Goal: Task Accomplishment & Management: Manage account settings

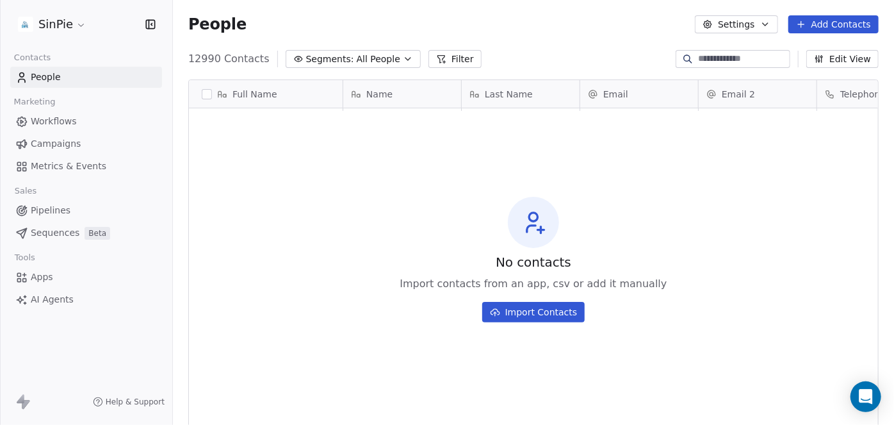
scroll to position [364, 712]
click at [76, 29] on html "SinPie Contacts People Marketing Workflows Campaigns Metrics & Events Sales Pip…" at bounding box center [447, 212] width 894 height 425
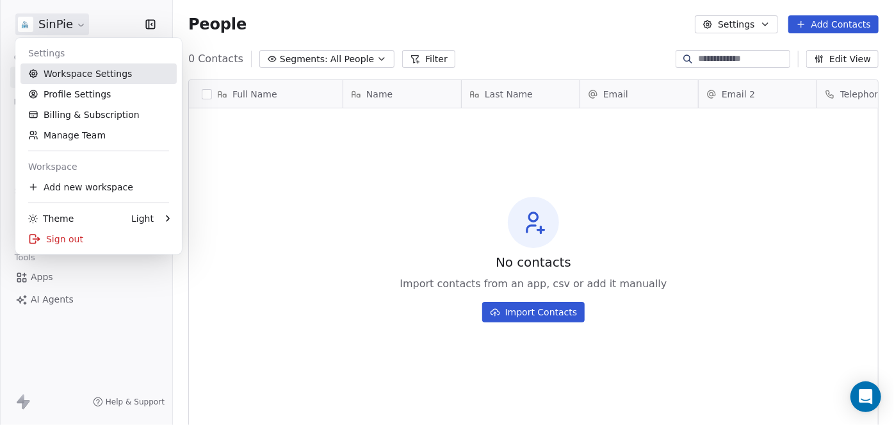
click at [74, 74] on link "Workspace Settings" at bounding box center [98, 73] width 156 height 20
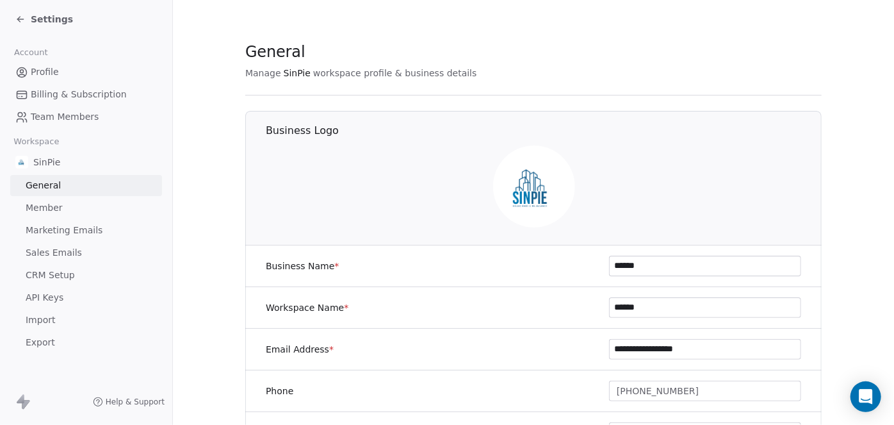
click at [58, 274] on span "CRM Setup" at bounding box center [50, 274] width 49 height 13
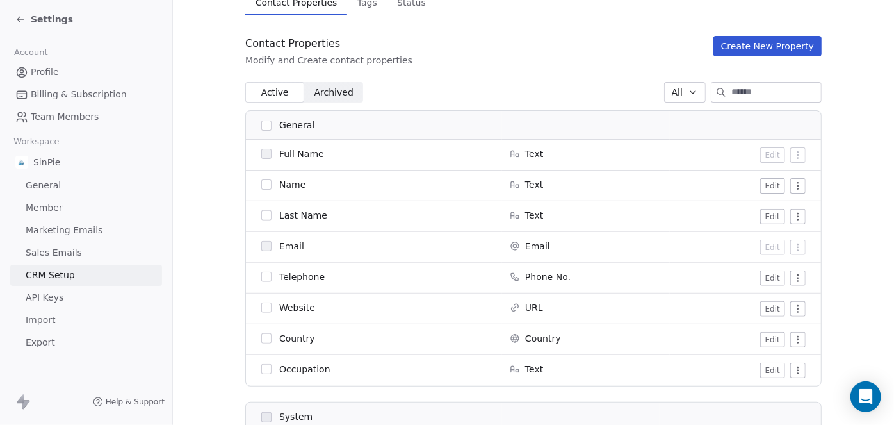
scroll to position [126, 0]
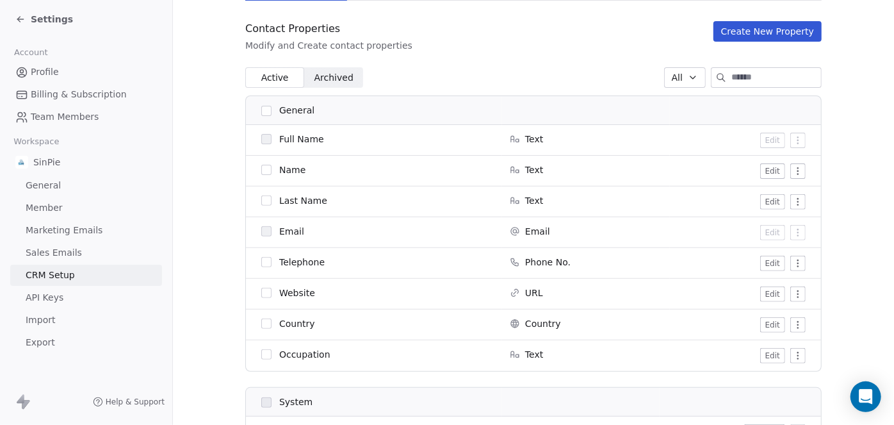
click at [769, 172] on button "Edit" at bounding box center [772, 170] width 25 height 15
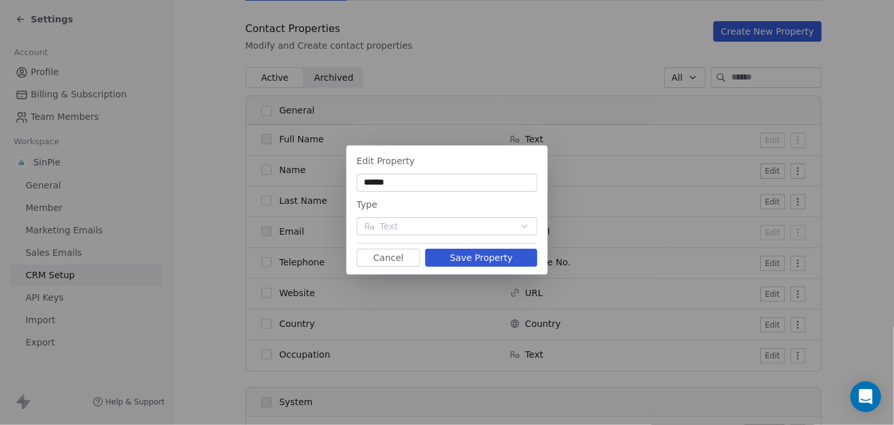
type input "******"
click at [480, 257] on button "Save Property" at bounding box center [481, 258] width 112 height 18
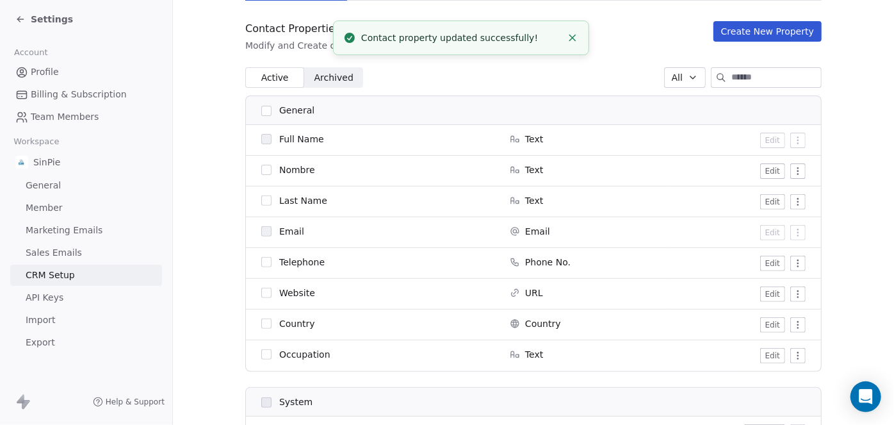
click at [769, 201] on button "Edit" at bounding box center [772, 201] width 25 height 15
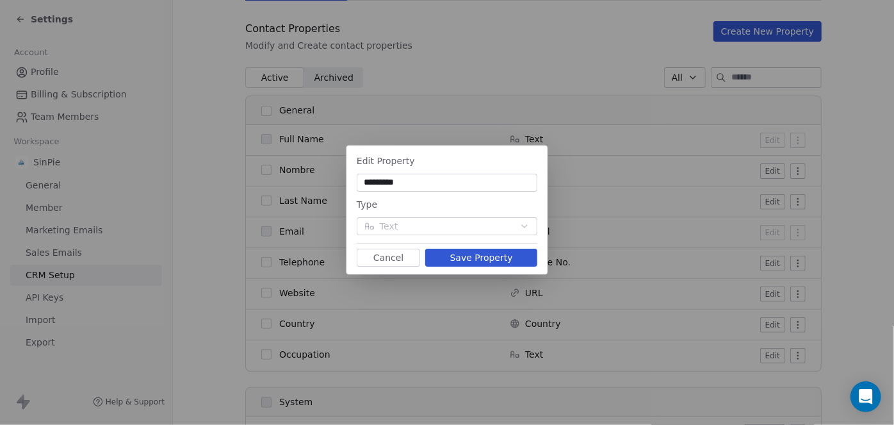
type input "*********"
click at [471, 259] on button "Save Property" at bounding box center [481, 258] width 112 height 18
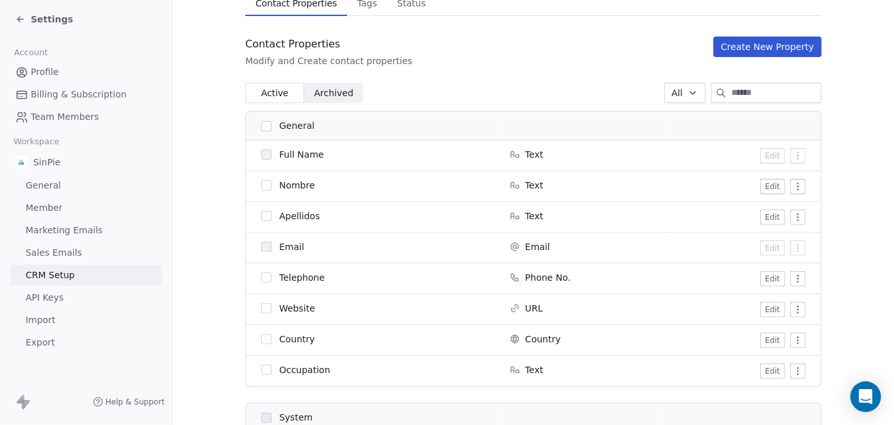
scroll to position [107, 0]
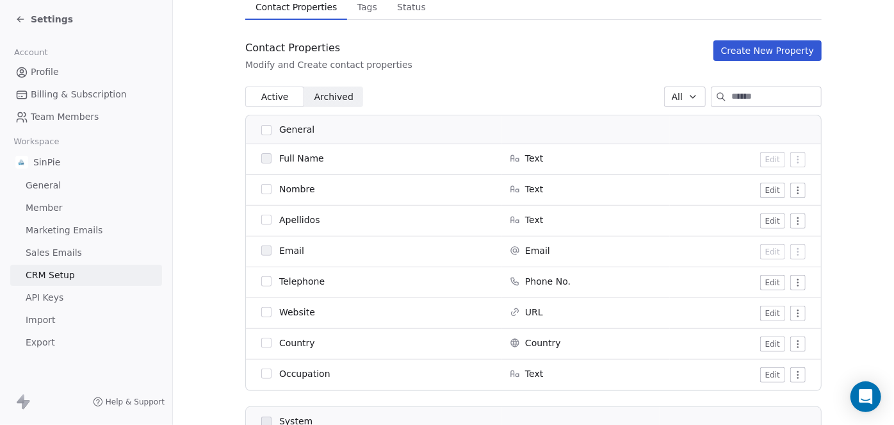
click at [769, 284] on button "Edit" at bounding box center [772, 282] width 25 height 15
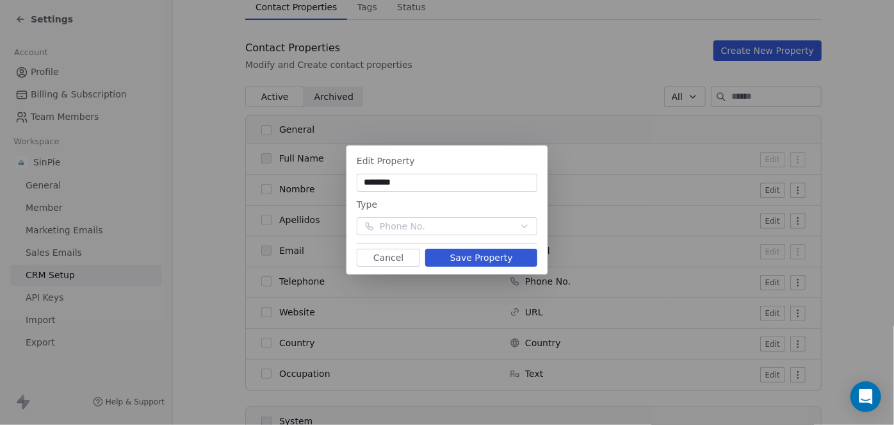
type input "********"
click at [491, 260] on button "Save Property" at bounding box center [481, 258] width 112 height 18
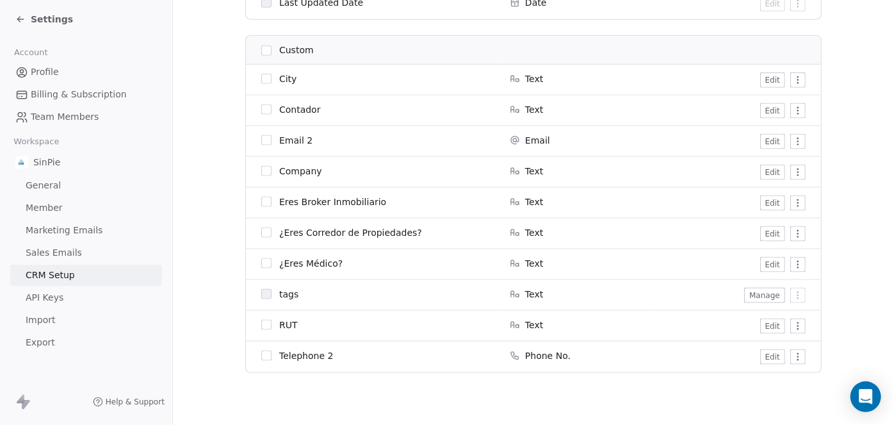
scroll to position [833, 0]
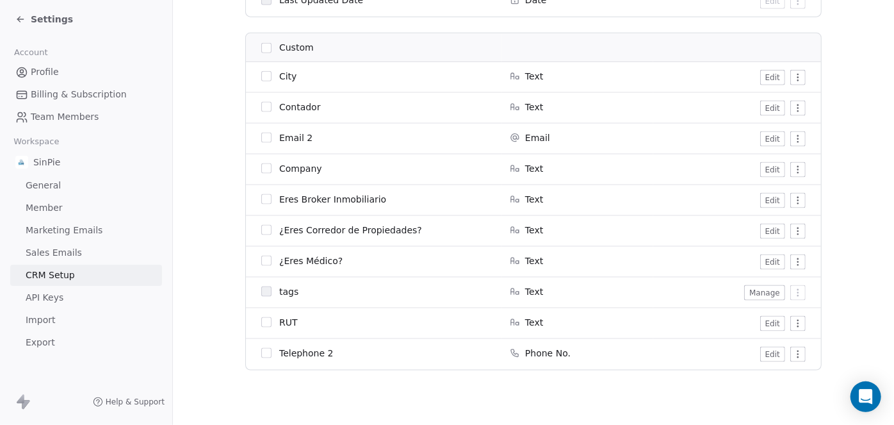
drag, startPoint x: 261, startPoint y: 351, endPoint x: 277, endPoint y: 81, distance: 270.7
click at [265, 69] on tbody "City Text Edit Contador Text Edit Email 2 Email Edit Company Text Edit Eres Bro…" at bounding box center [533, 215] width 575 height 307
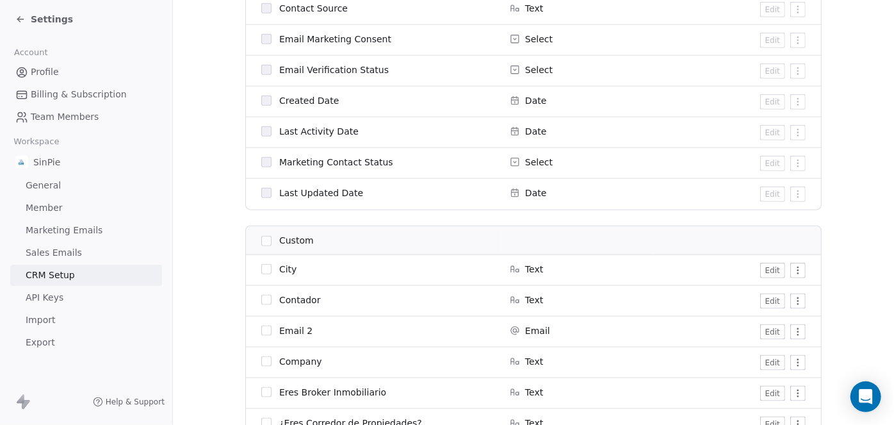
scroll to position [640, 0]
click at [265, 239] on button "button" at bounding box center [266, 241] width 10 height 10
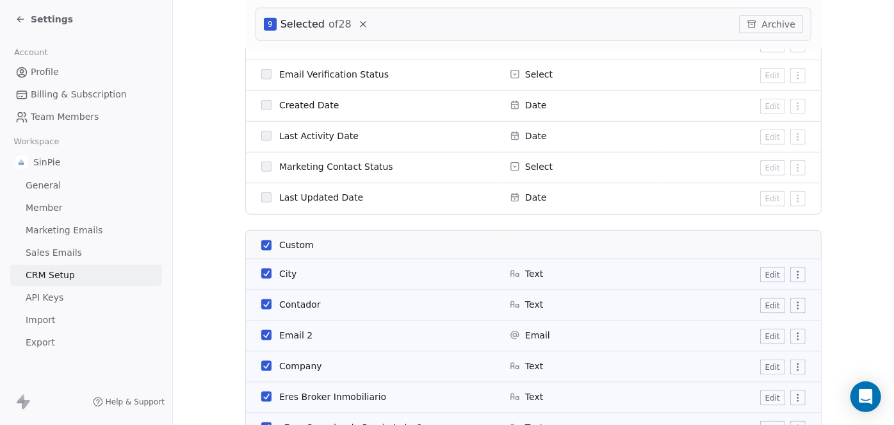
scroll to position [689, 0]
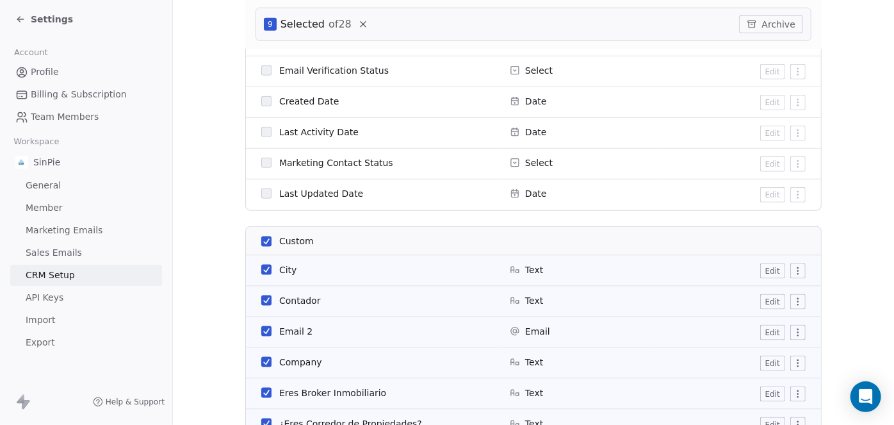
click at [774, 26] on button "Archive" at bounding box center [771, 24] width 64 height 18
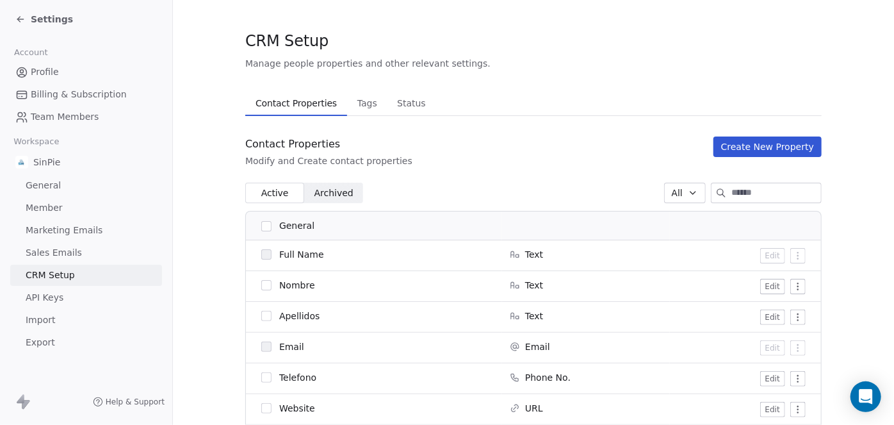
scroll to position [10, 0]
click at [347, 193] on span "Archived Archived" at bounding box center [333, 193] width 59 height 20
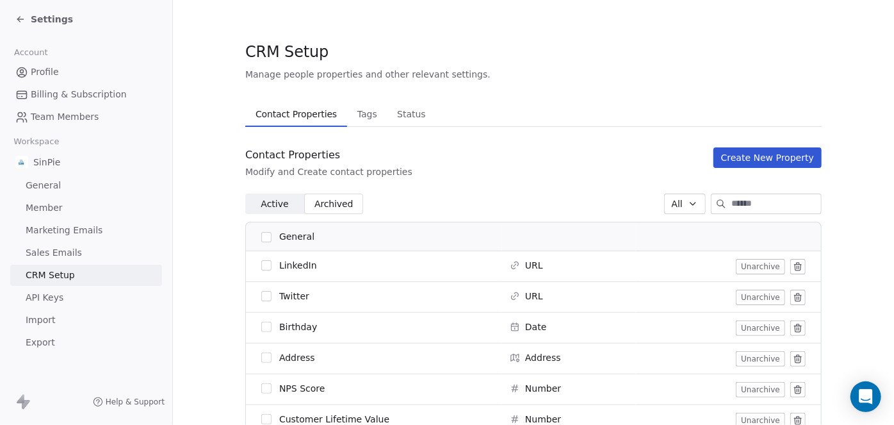
click at [277, 205] on span "Active" at bounding box center [275, 203] width 28 height 13
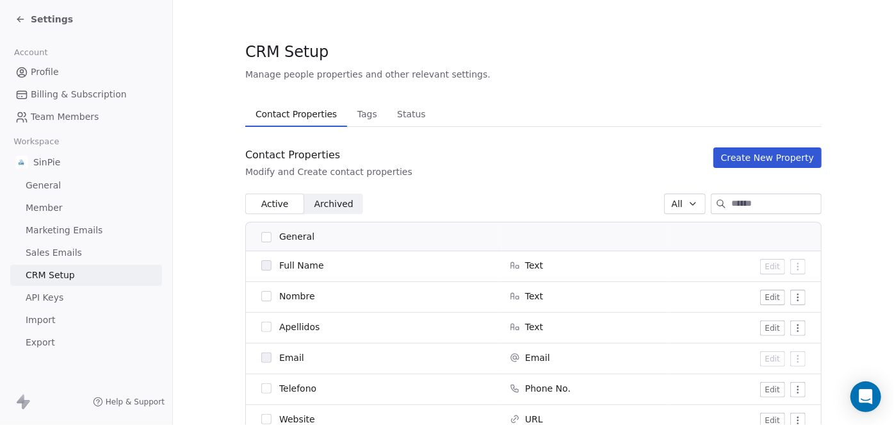
click at [333, 202] on span "Archived" at bounding box center [333, 203] width 39 height 13
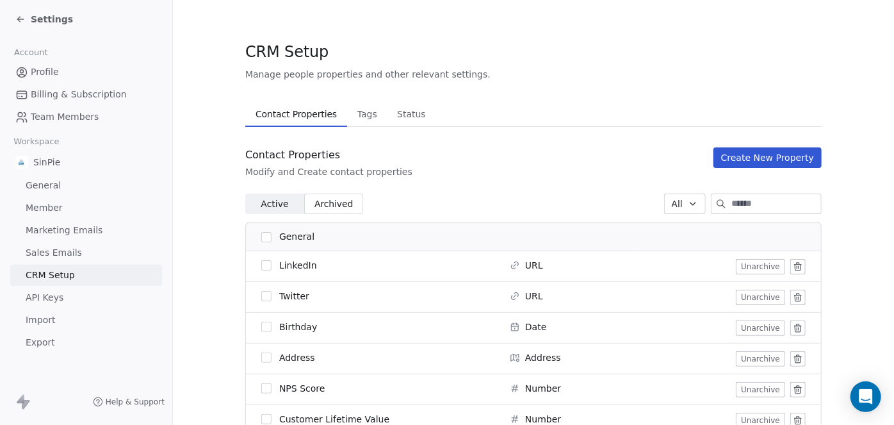
click at [268, 204] on span "Active" at bounding box center [275, 203] width 28 height 13
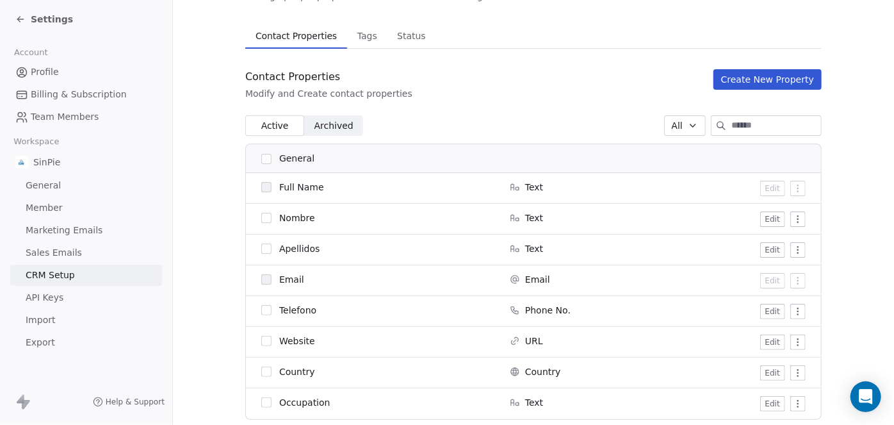
scroll to position [67, 0]
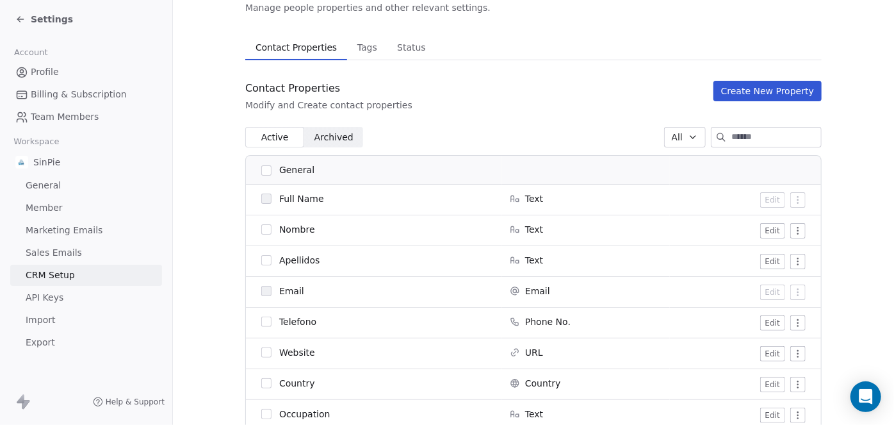
click at [331, 140] on span "Archived" at bounding box center [333, 137] width 39 height 13
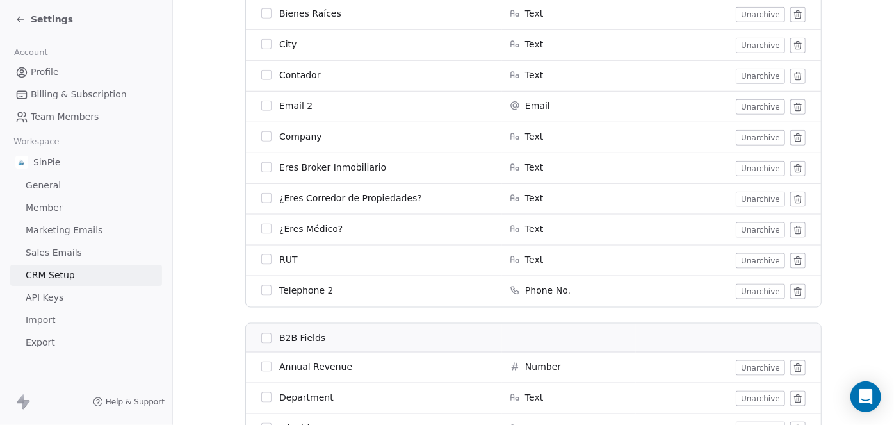
scroll to position [732, 0]
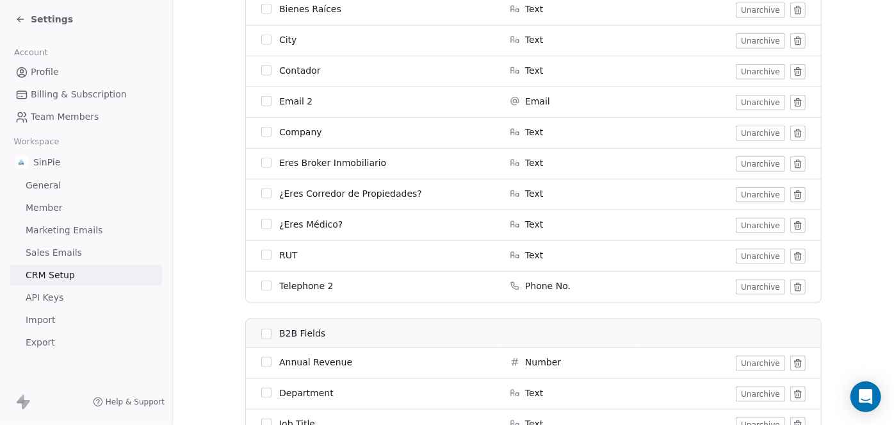
click at [793, 288] on icon at bounding box center [798, 287] width 10 height 10
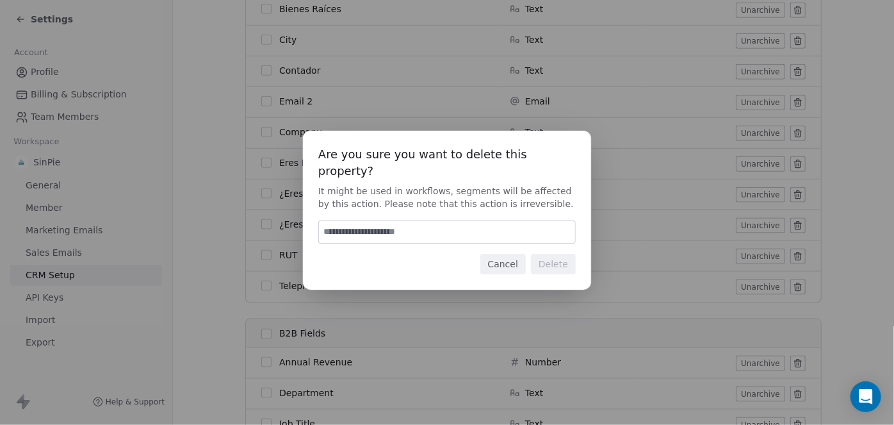
click at [389, 224] on input at bounding box center [447, 232] width 256 height 22
type input "******"
click at [551, 254] on button "Delete" at bounding box center [553, 264] width 45 height 20
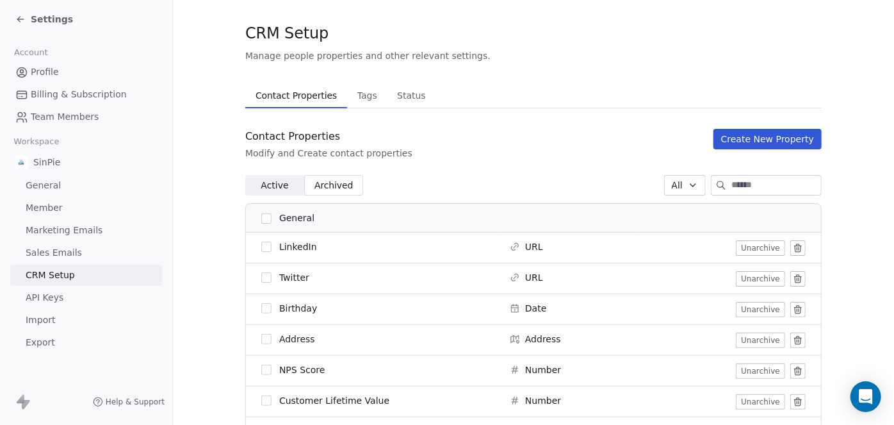
scroll to position [0, 0]
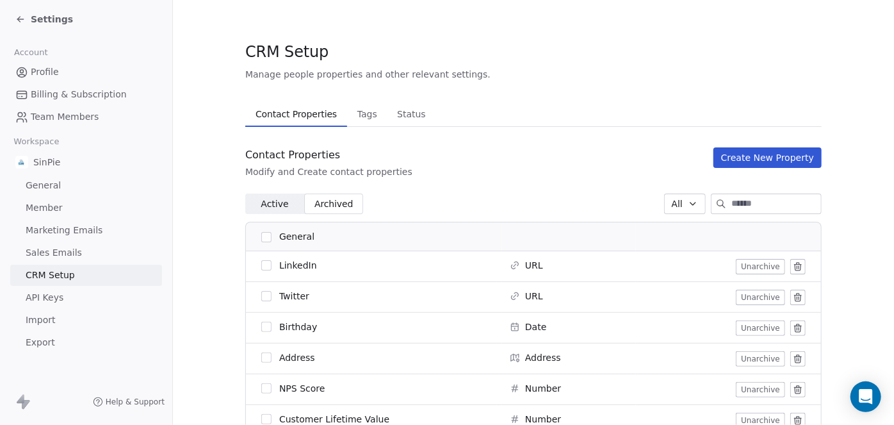
click at [775, 158] on button "Create New Property" at bounding box center [768, 157] width 108 height 20
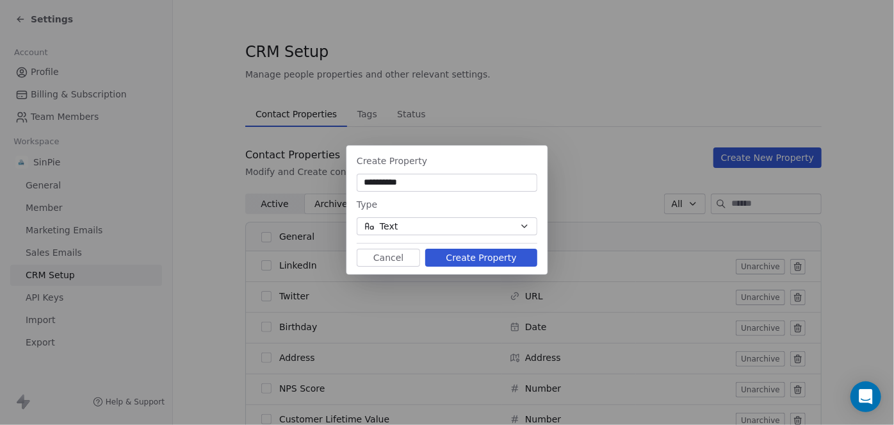
type input "**********"
click at [492, 259] on button "Create Property" at bounding box center [481, 258] width 112 height 18
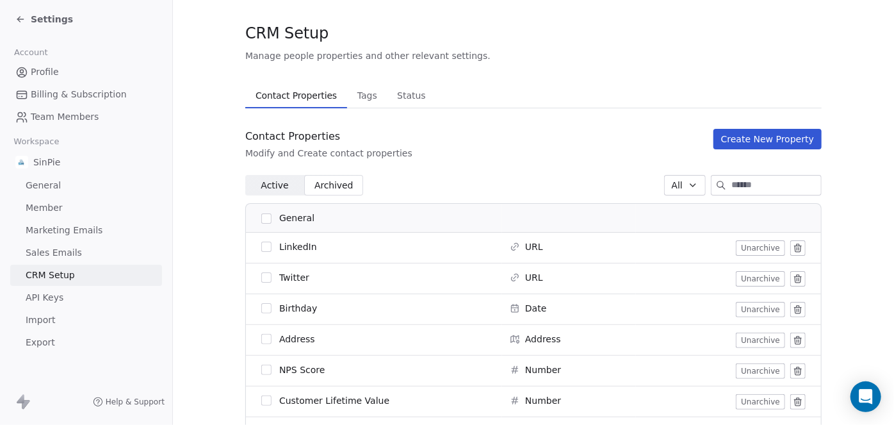
scroll to position [22, 0]
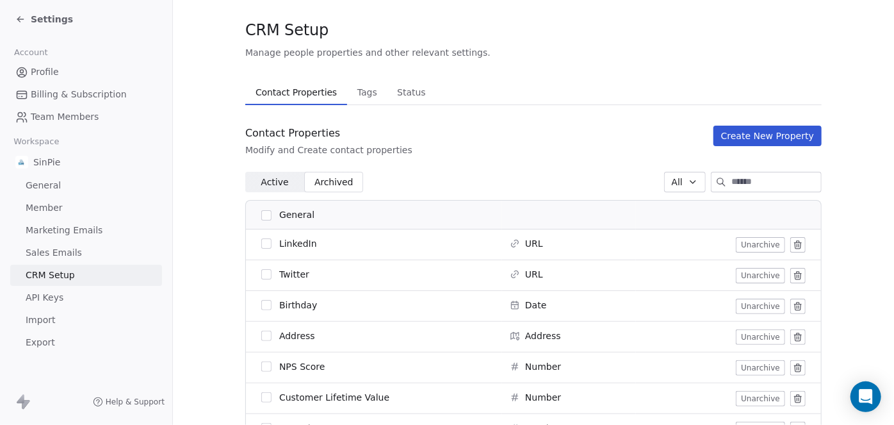
click at [338, 183] on span "Archived" at bounding box center [333, 181] width 39 height 13
click at [270, 181] on span "Active" at bounding box center [275, 181] width 28 height 13
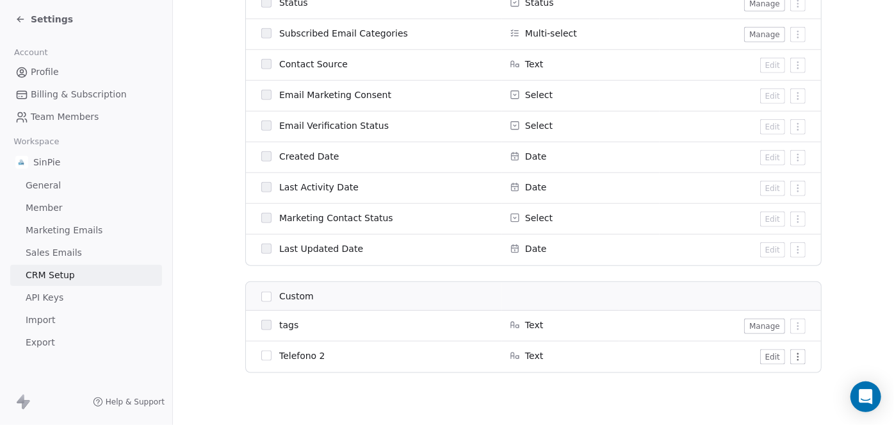
scroll to position [587, 0]
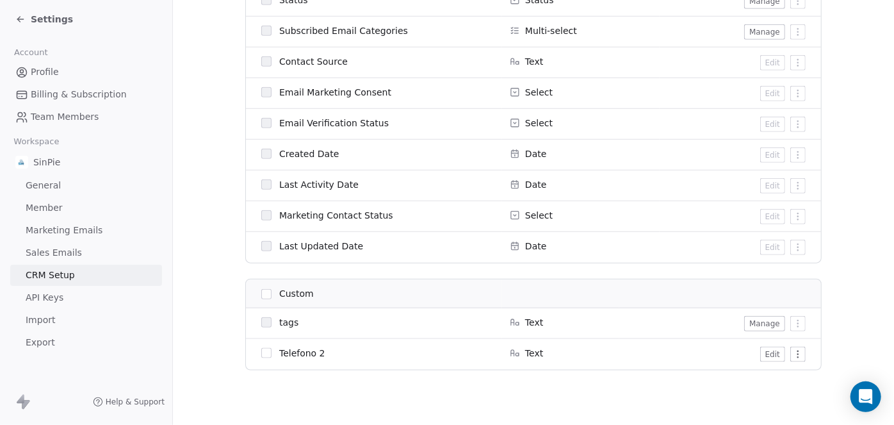
click at [769, 353] on button "Edit" at bounding box center [772, 354] width 25 height 15
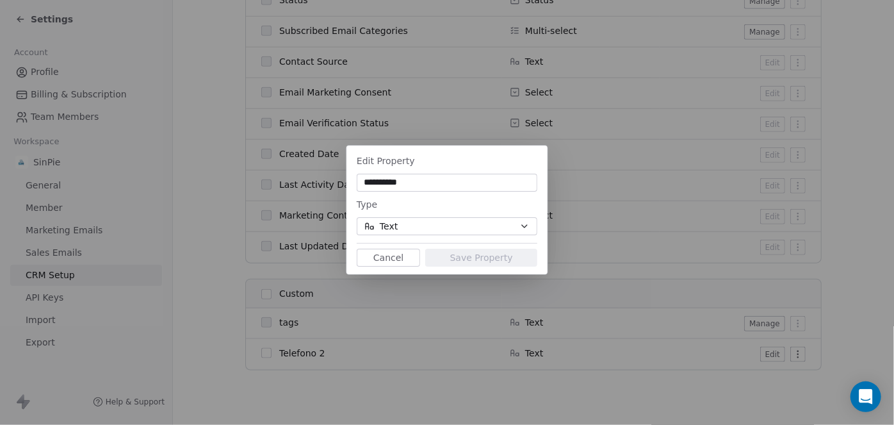
click at [391, 258] on button "Cancel" at bounding box center [388, 258] width 63 height 18
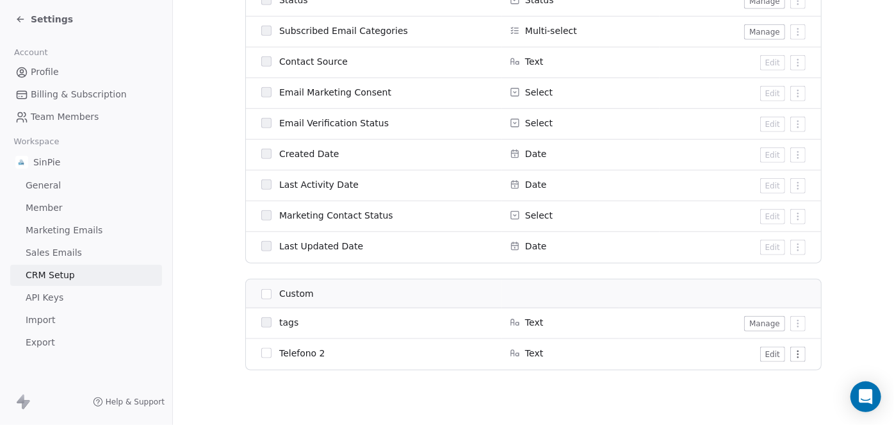
click at [261, 354] on button "button" at bounding box center [266, 353] width 10 height 10
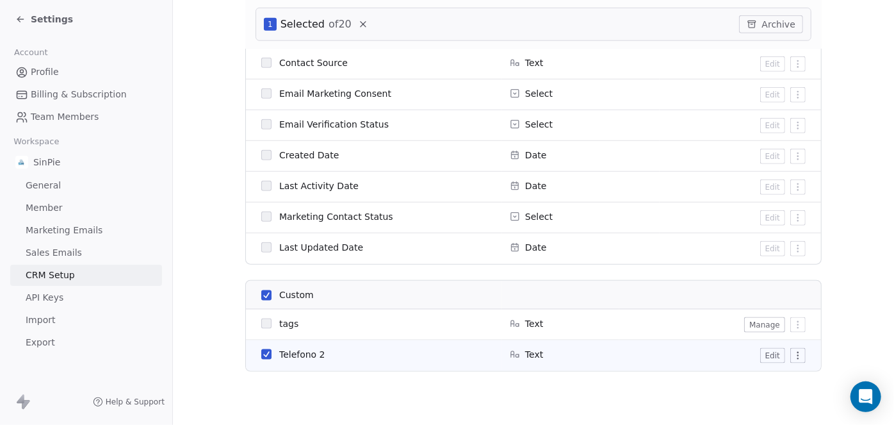
scroll to position [636, 0]
click at [770, 24] on button "Archive" at bounding box center [771, 24] width 64 height 18
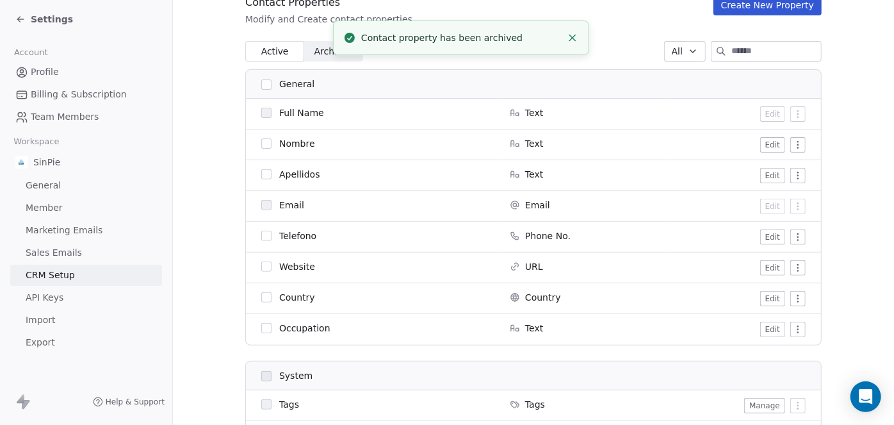
scroll to position [123, 0]
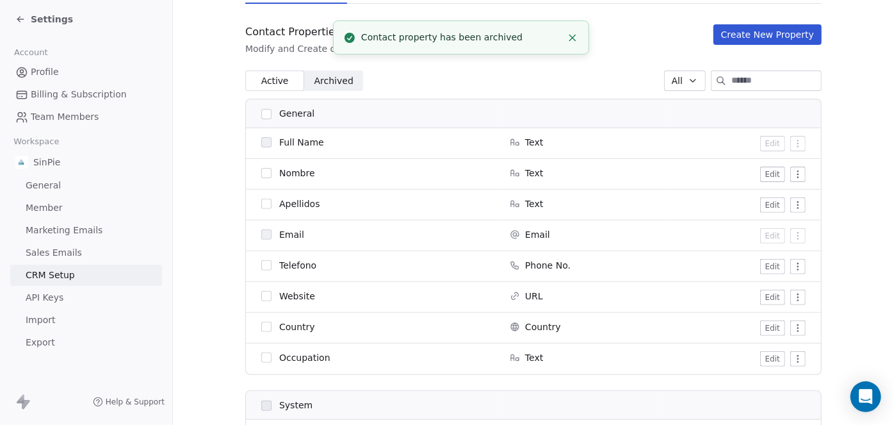
click at [574, 40] on icon "Close toast" at bounding box center [573, 38] width 12 height 12
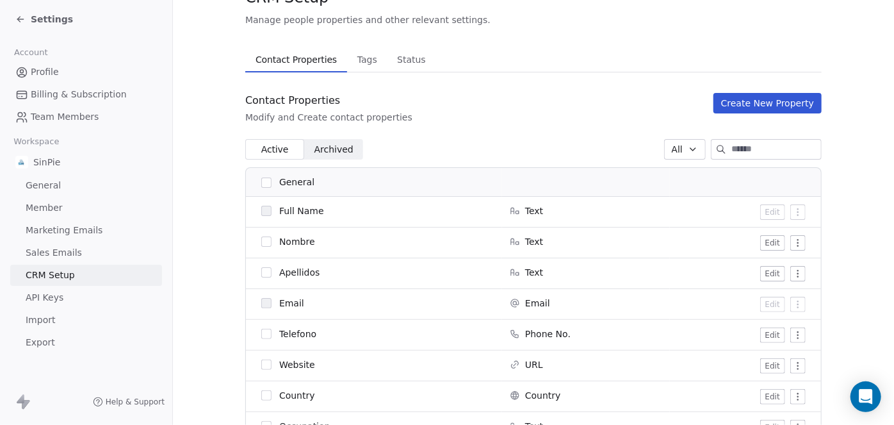
scroll to position [61, 0]
